Goal: Book appointment/travel/reservation

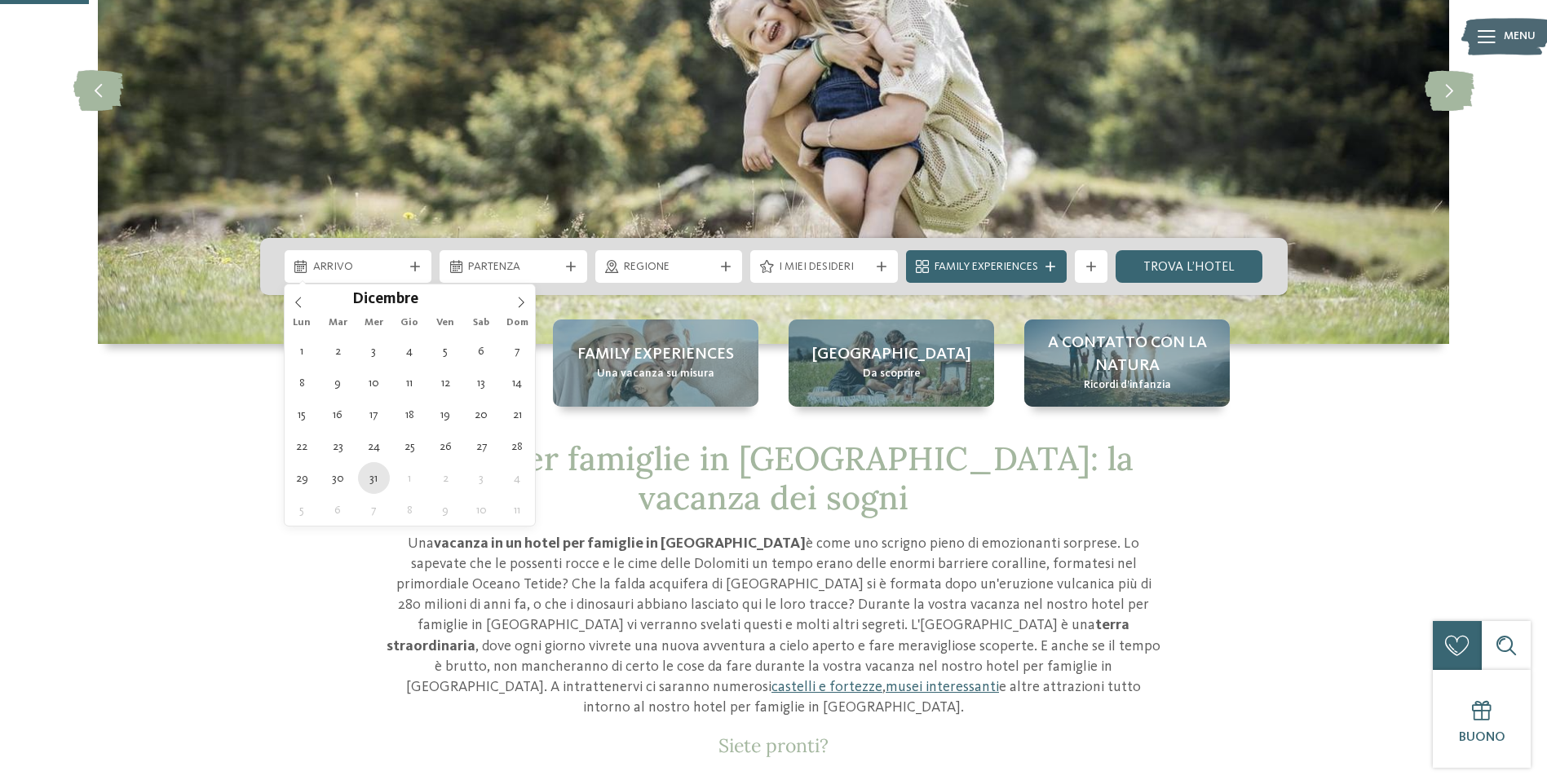
type div "[DATE]"
type input "****"
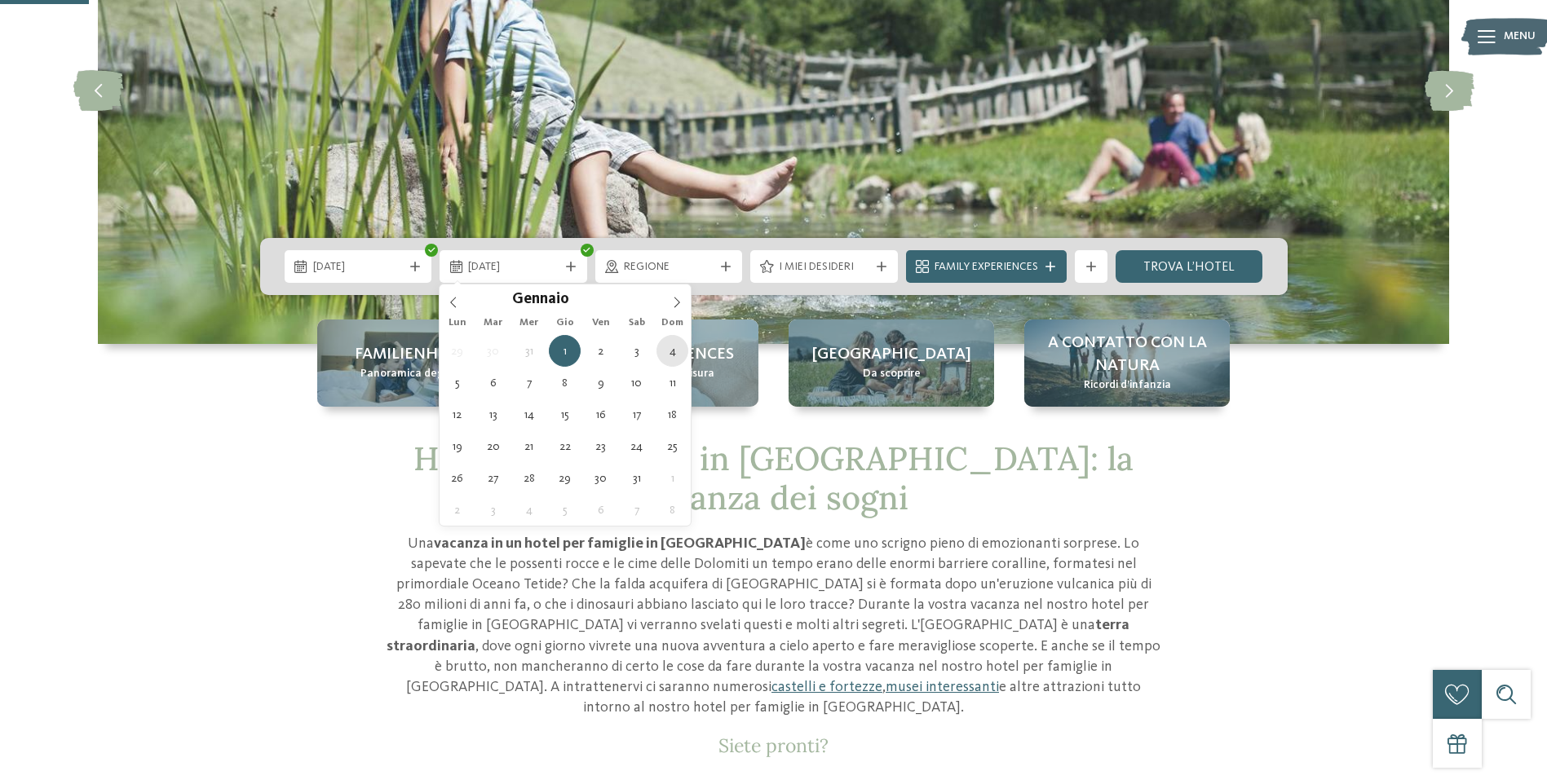
type div "[DATE]"
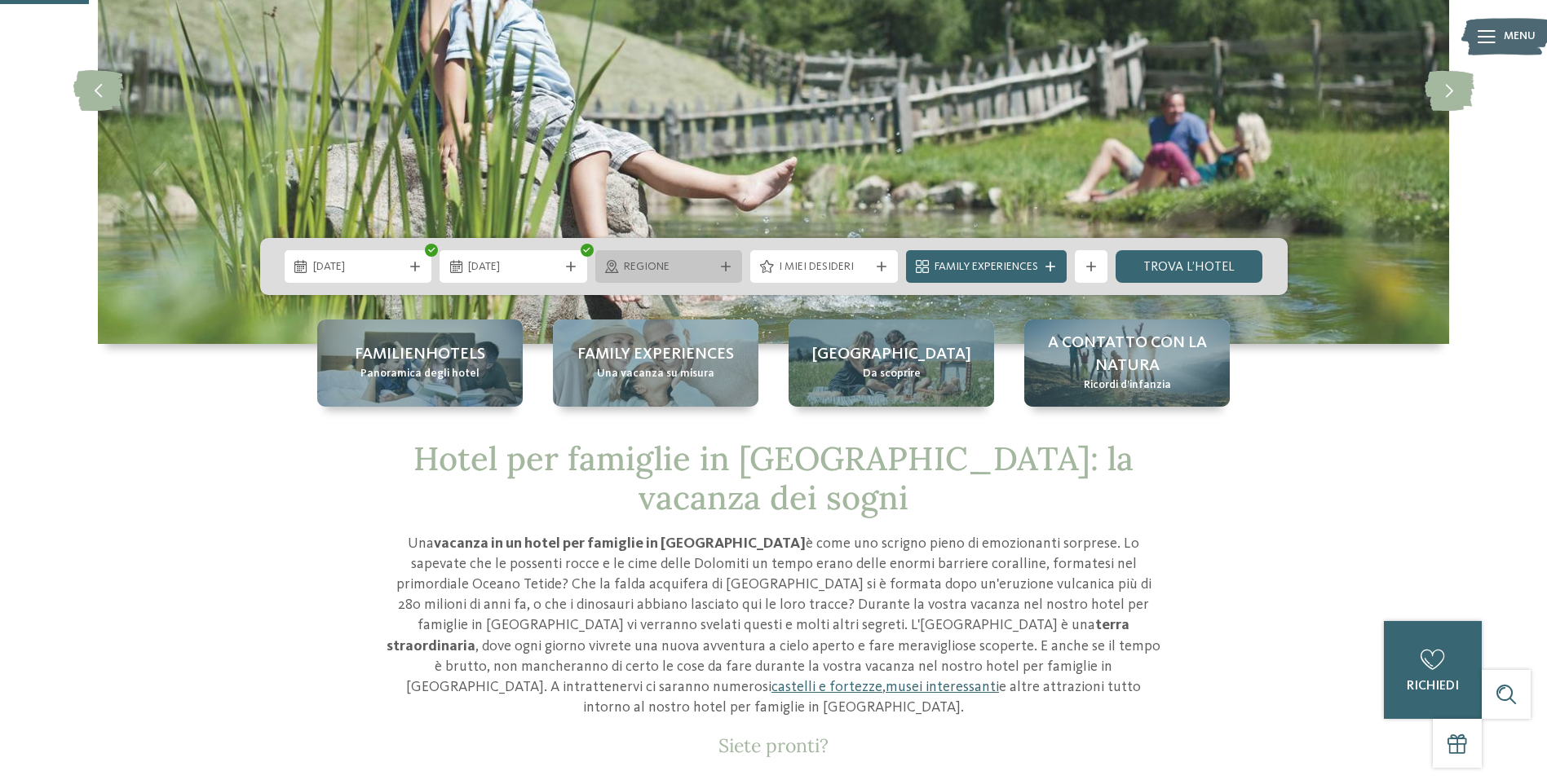
click at [727, 274] on div "Regione" at bounding box center [669, 267] width 148 height 33
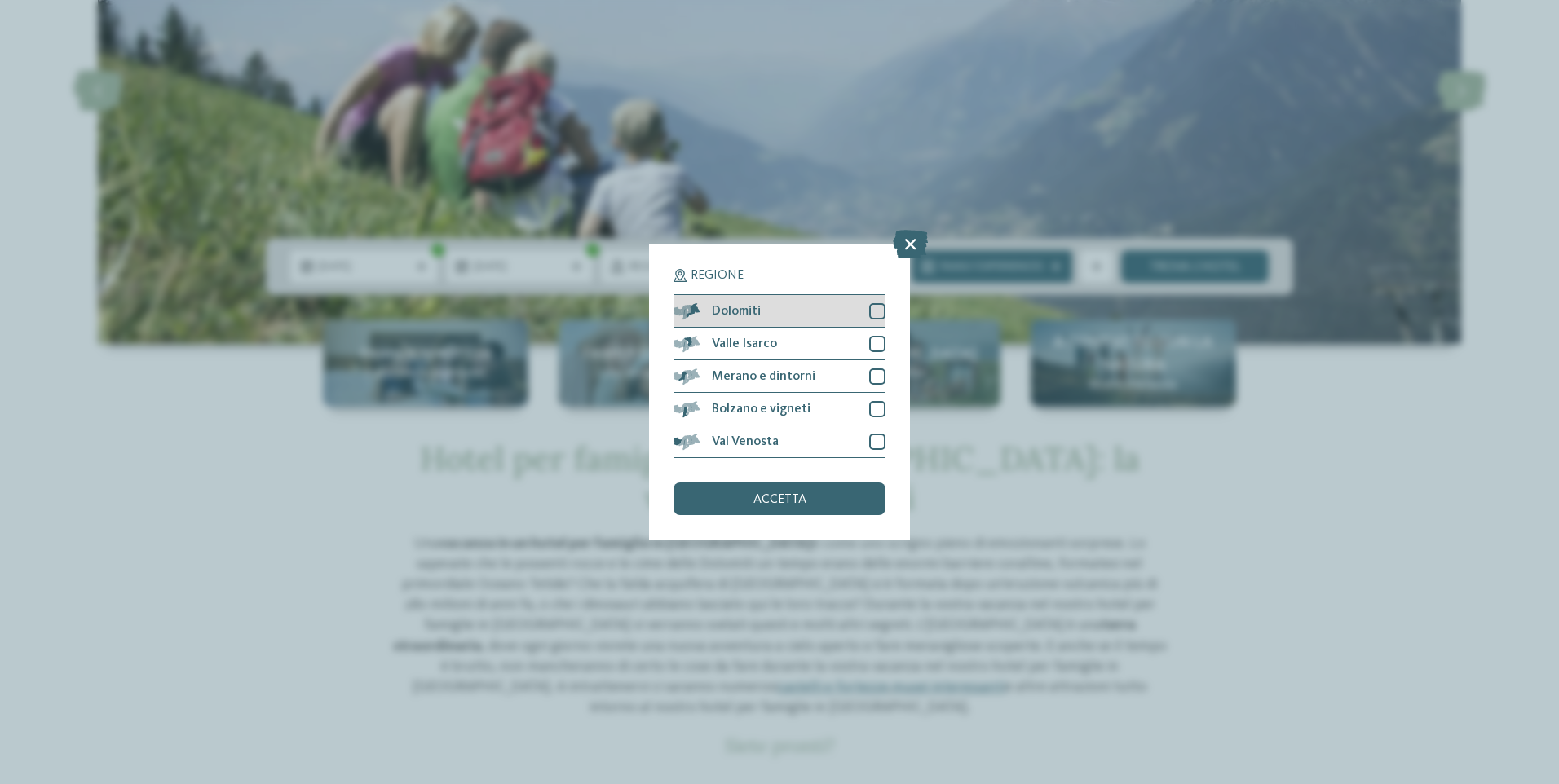
click at [875, 314] on div at bounding box center [877, 312] width 16 height 16
click at [870, 375] on div at bounding box center [877, 377] width 16 height 16
click at [880, 408] on div at bounding box center [877, 410] width 16 height 16
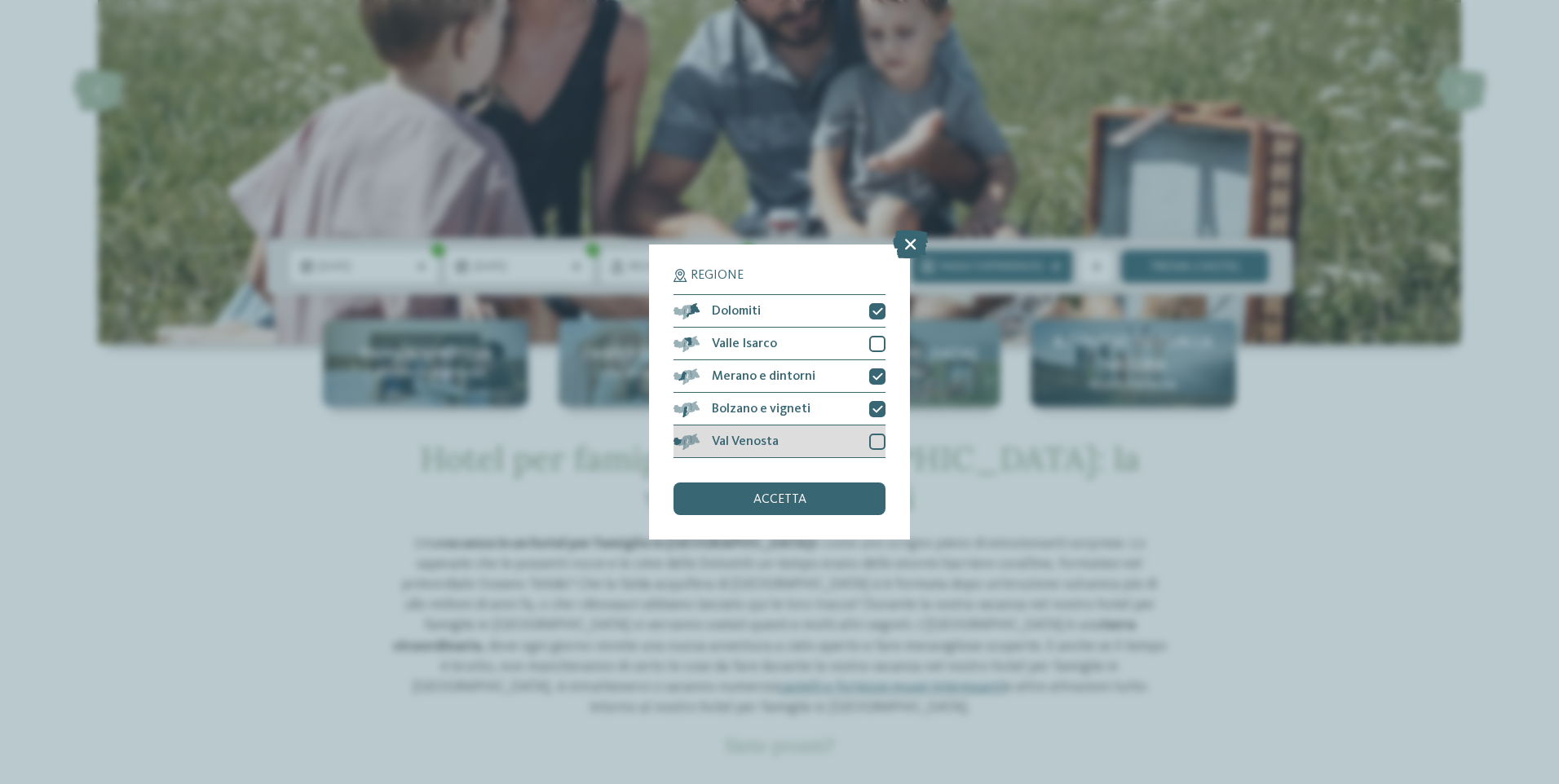
click at [881, 440] on div at bounding box center [877, 442] width 16 height 16
click at [852, 496] on div "accetta" at bounding box center [779, 500] width 212 height 33
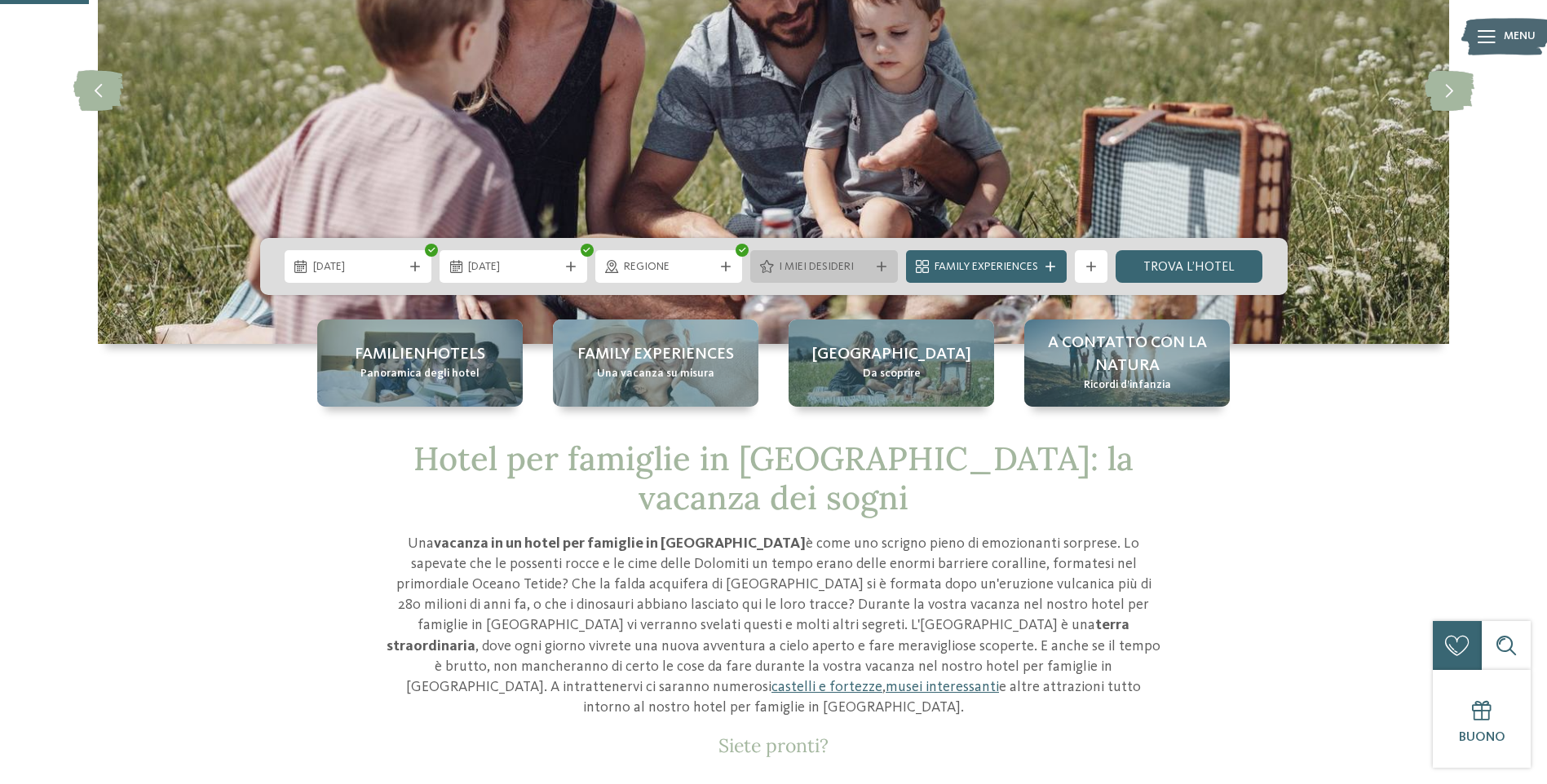
click at [877, 269] on icon at bounding box center [882, 266] width 10 height 10
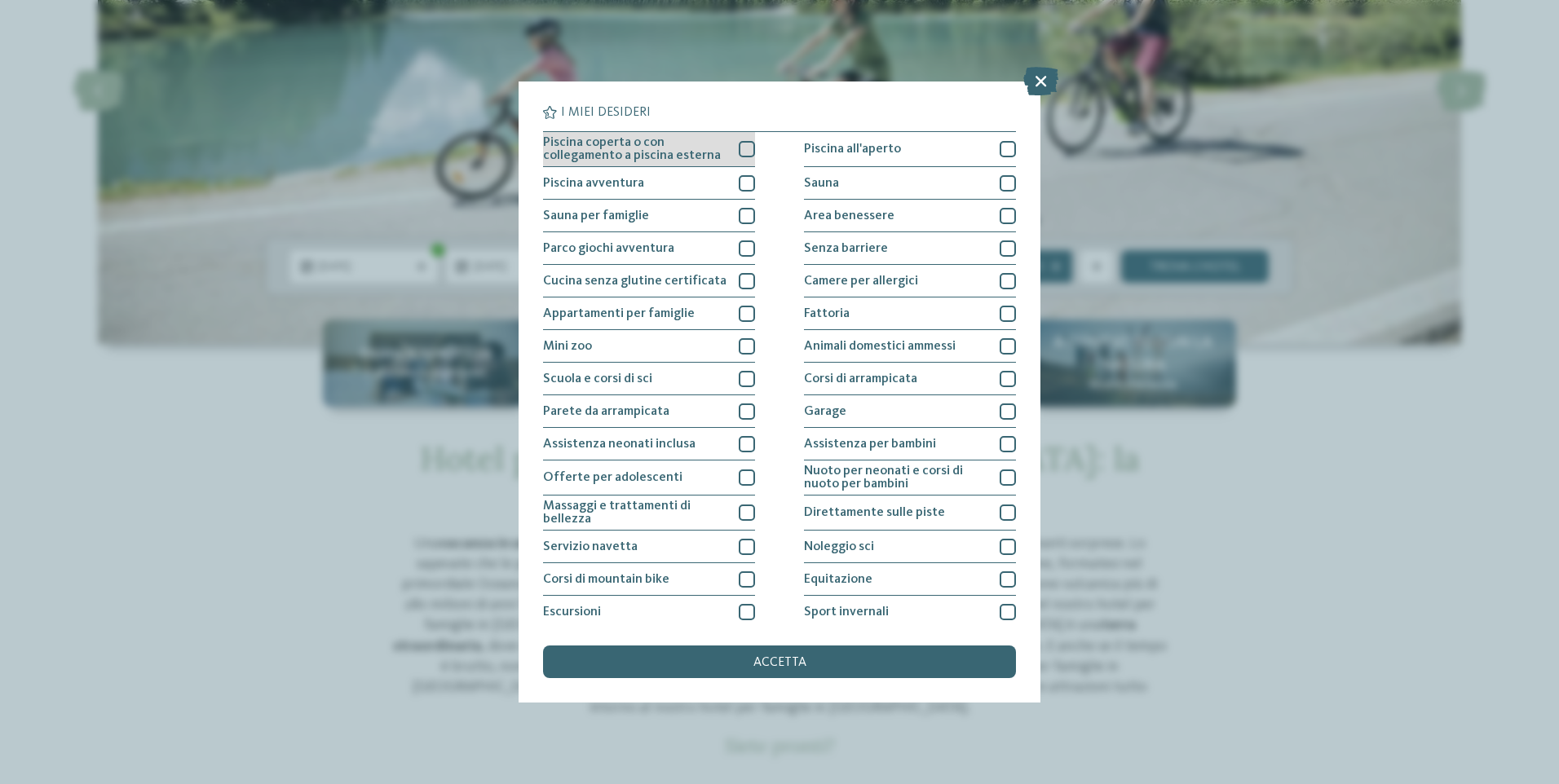
click at [743, 151] on div at bounding box center [747, 149] width 16 height 16
click at [739, 185] on div at bounding box center [747, 184] width 16 height 16
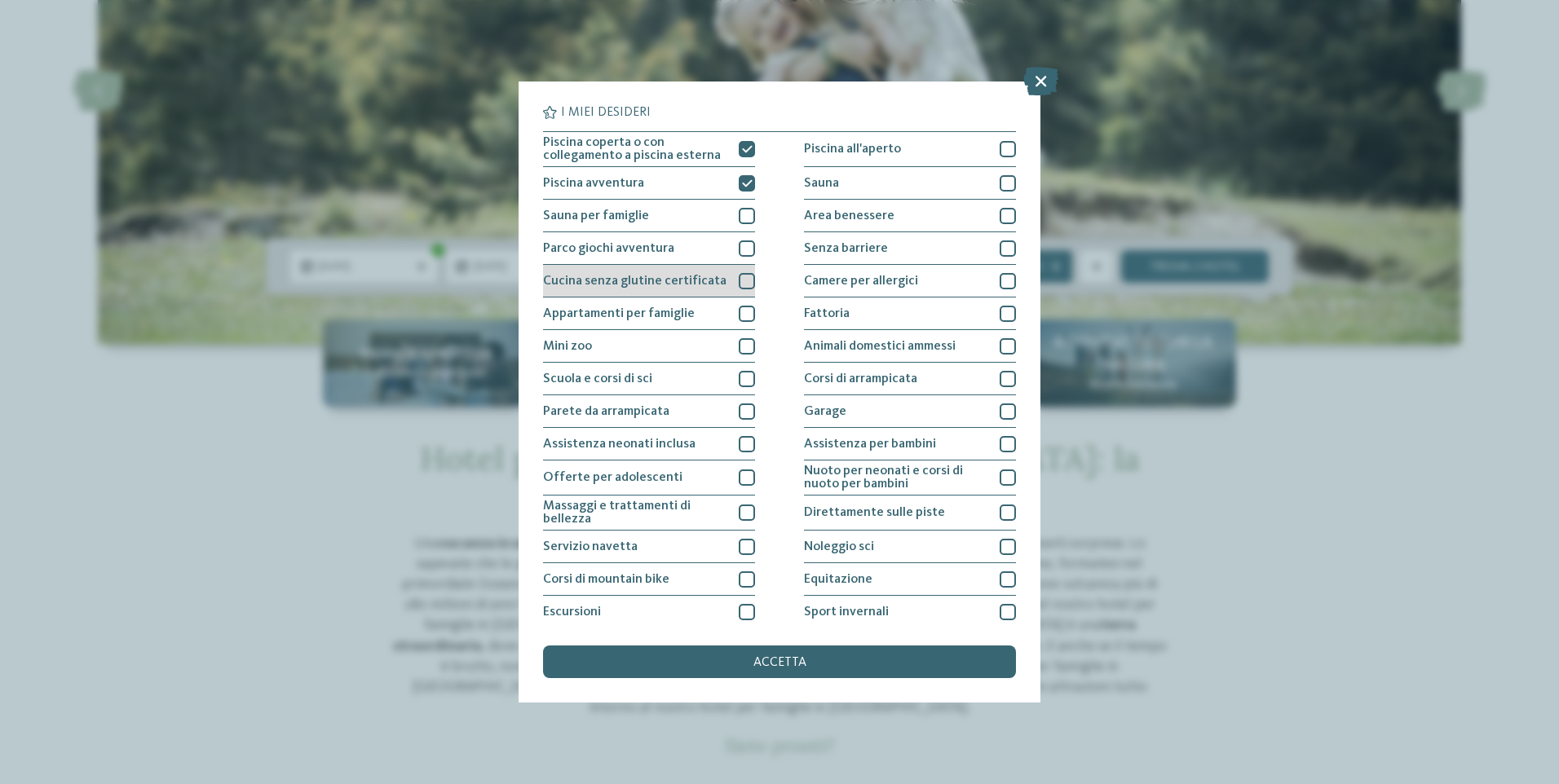
click at [744, 285] on div at bounding box center [747, 281] width 16 height 16
click at [743, 316] on div at bounding box center [747, 314] width 16 height 16
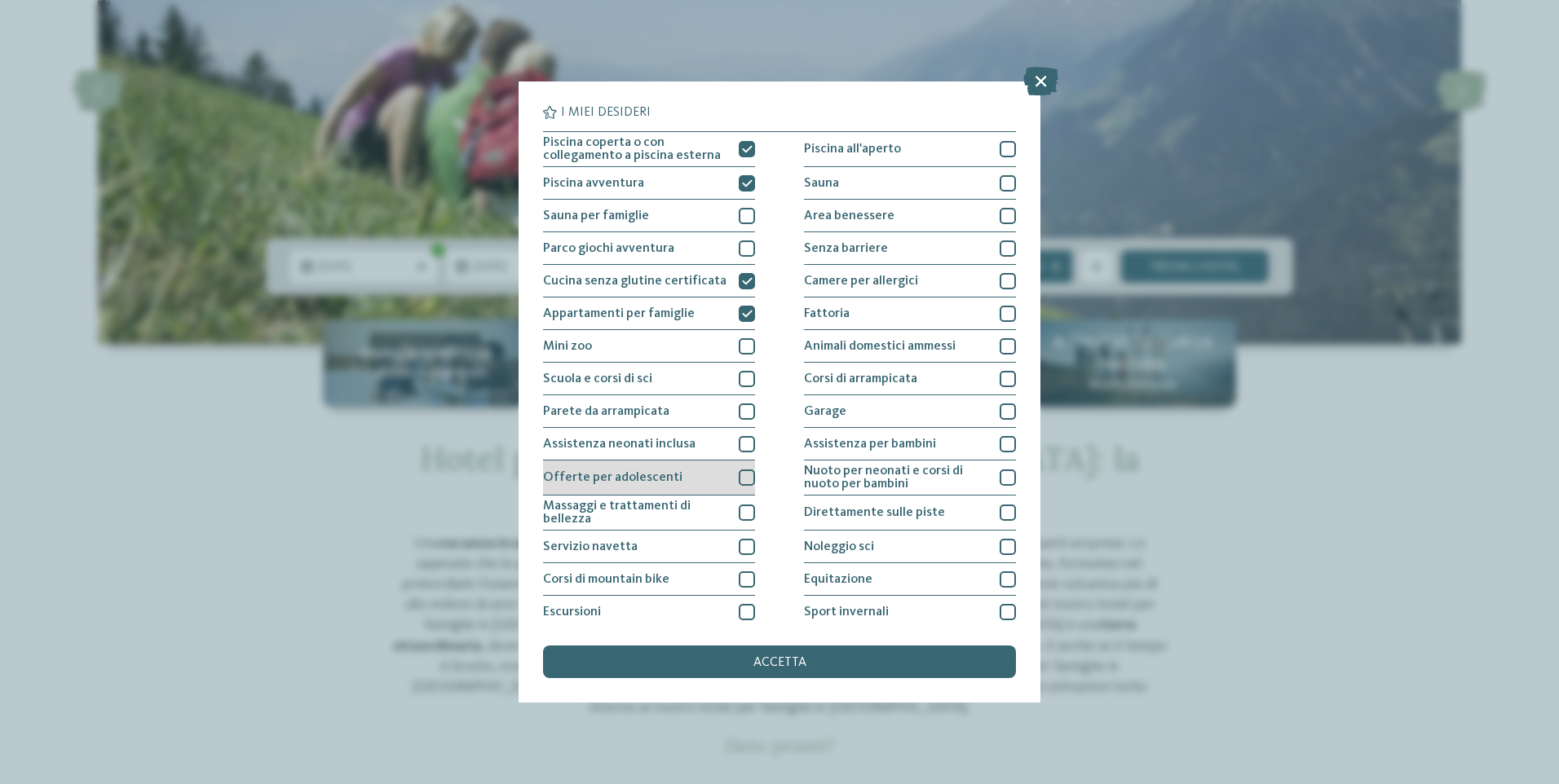
click at [739, 472] on div at bounding box center [747, 478] width 16 height 16
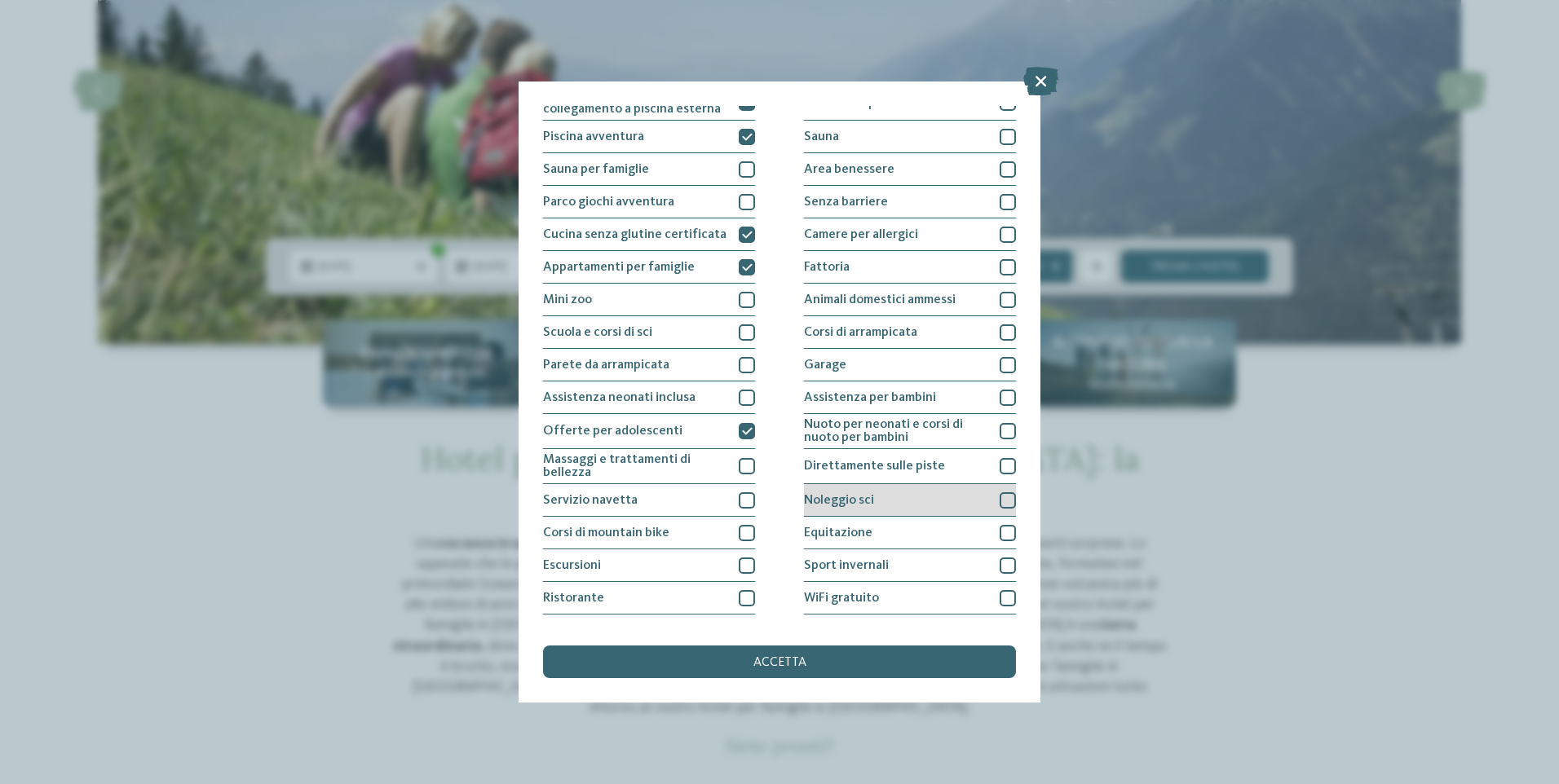
scroll to position [73, 0]
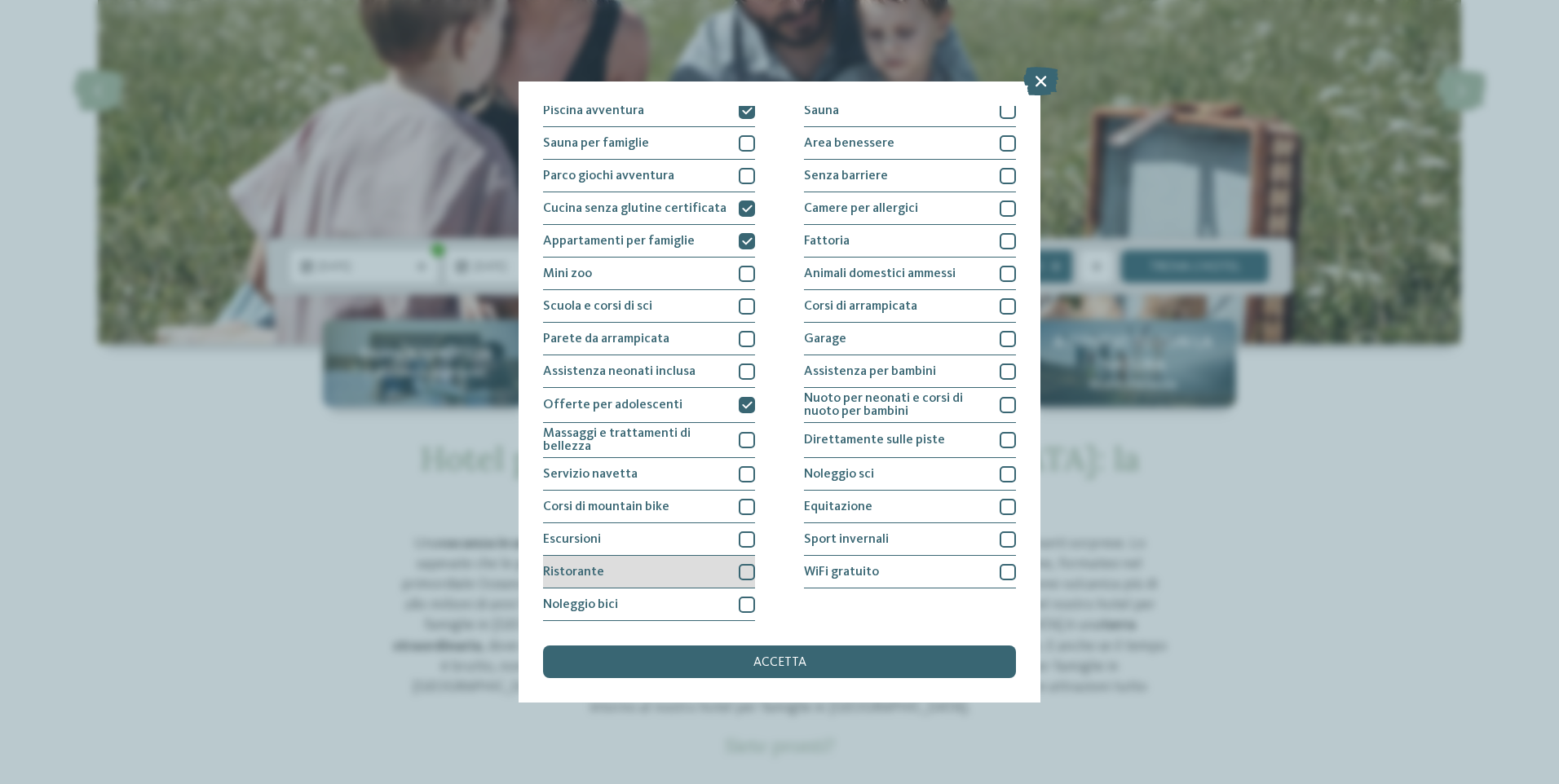
click at [745, 571] on div at bounding box center [747, 572] width 16 height 16
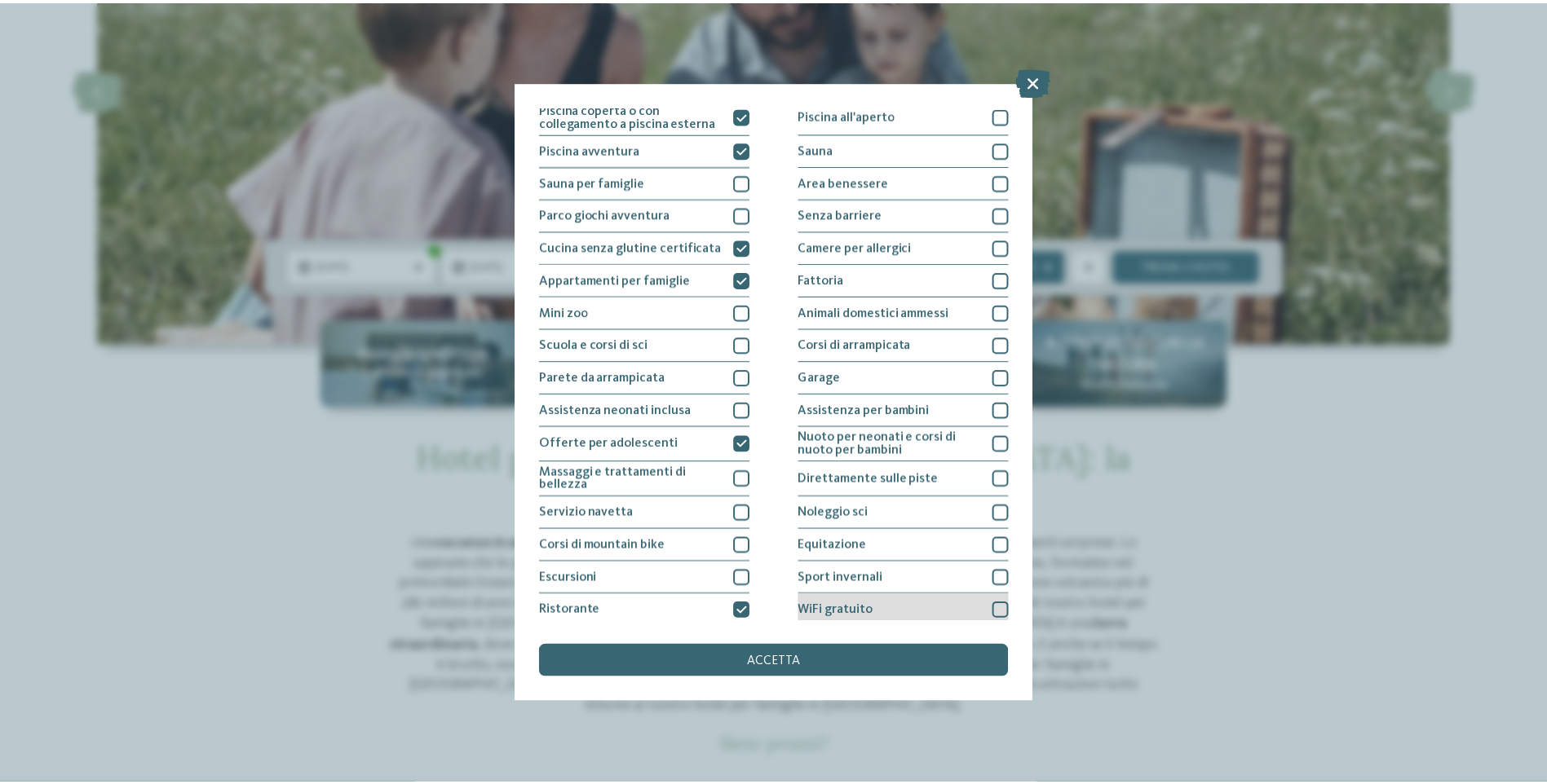
scroll to position [0, 0]
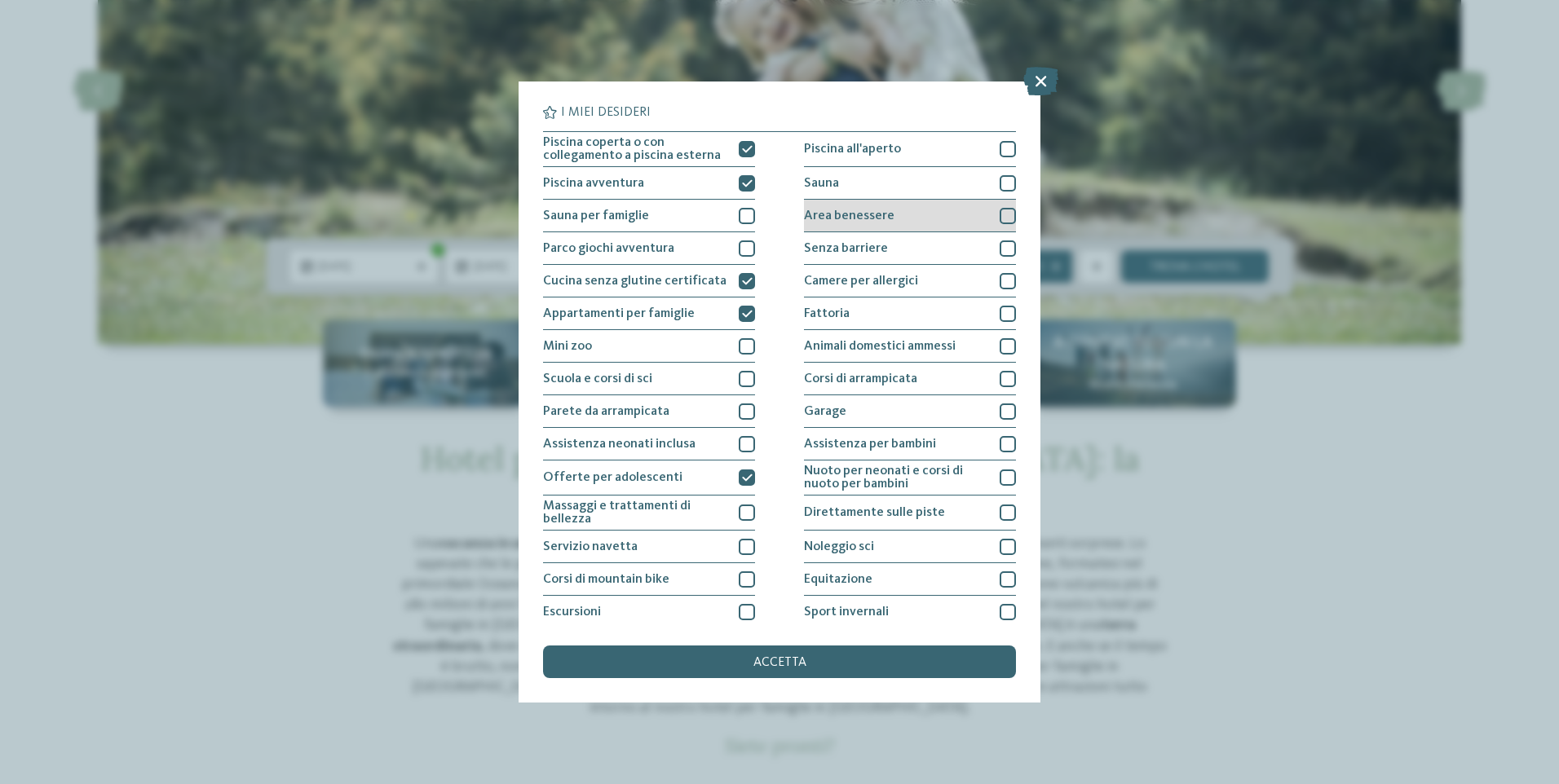
click at [989, 215] on div "Area benessere" at bounding box center [909, 216] width 212 height 33
click at [723, 673] on div "accetta" at bounding box center [780, 662] width 473 height 33
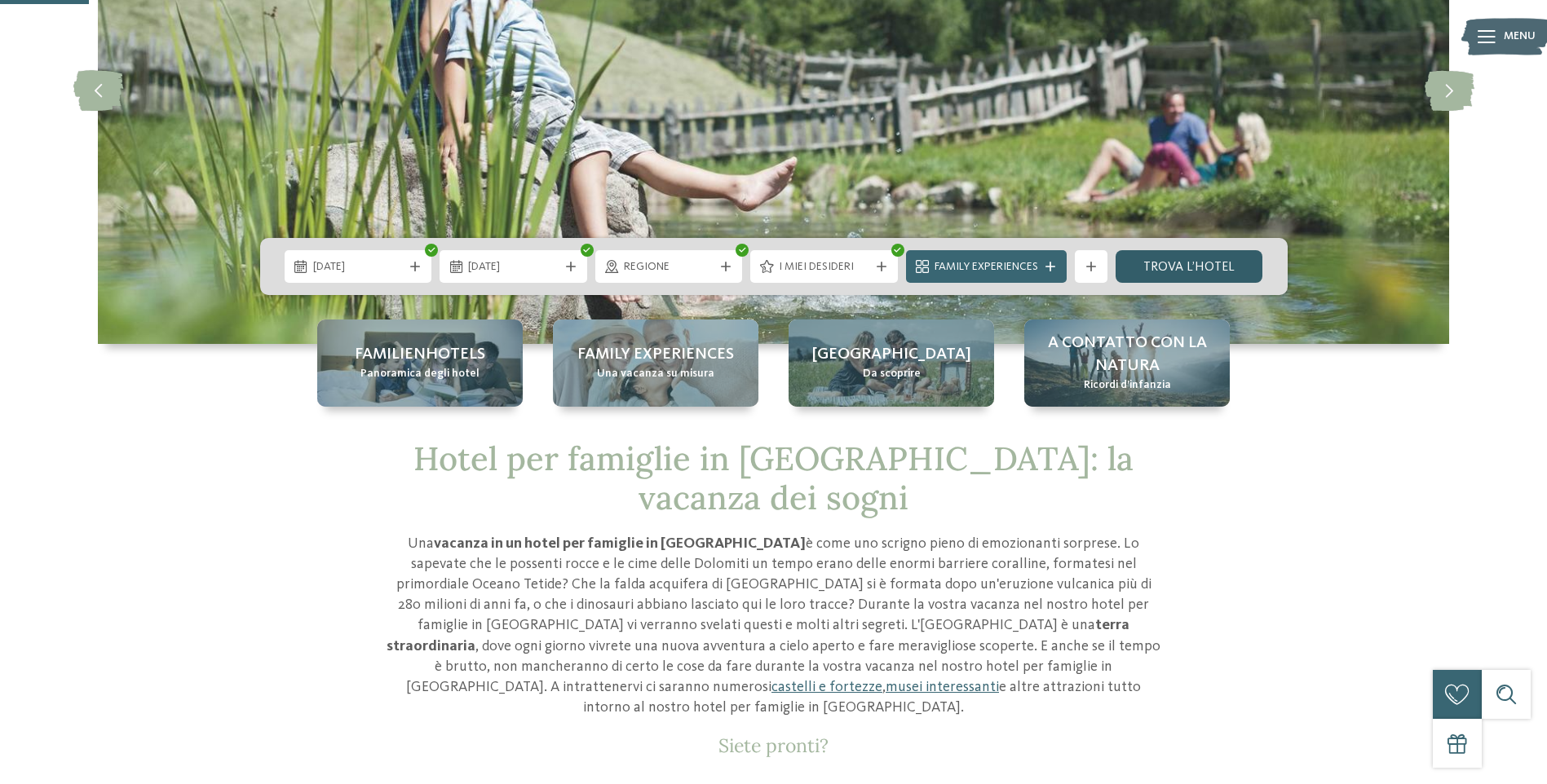
click at [1178, 271] on link "trova l’hotel" at bounding box center [1189, 267] width 148 height 33
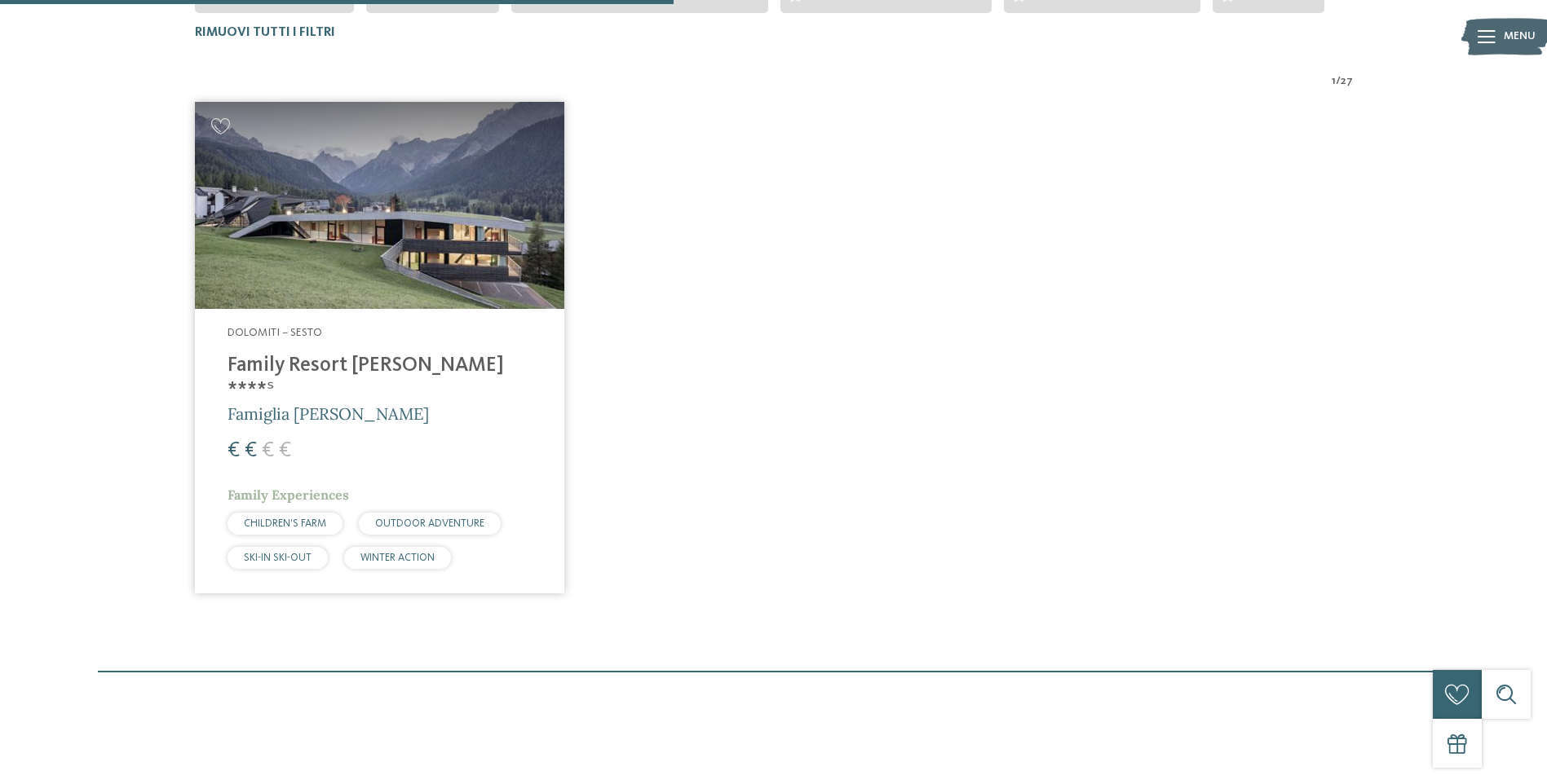
click at [359, 364] on h4 "Family Resort [PERSON_NAME] ****ˢ" at bounding box center [379, 378] width 304 height 49
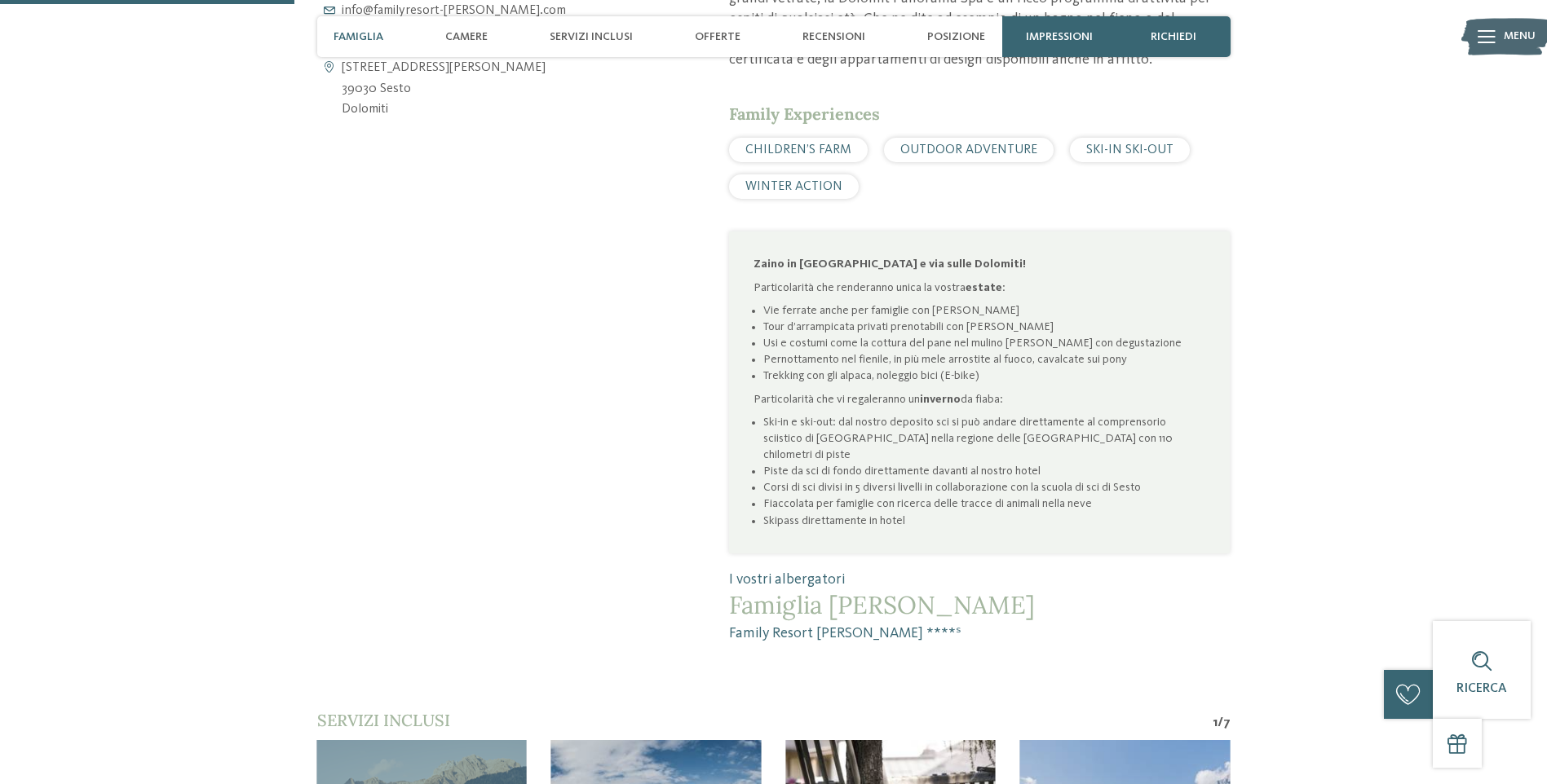
scroll to position [652, 0]
